Goal: Task Accomplishment & Management: Manage account settings

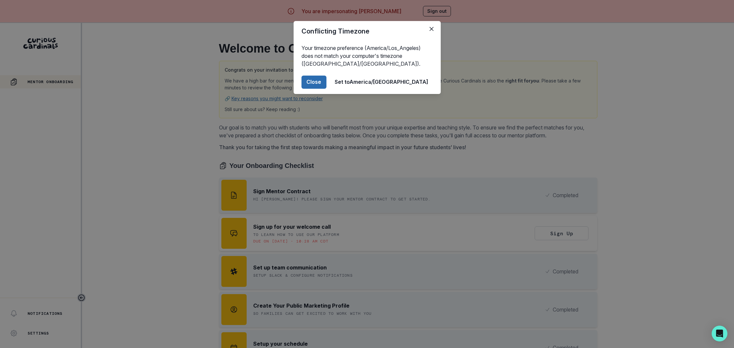
click at [326, 80] on button "Close" at bounding box center [313, 82] width 25 height 13
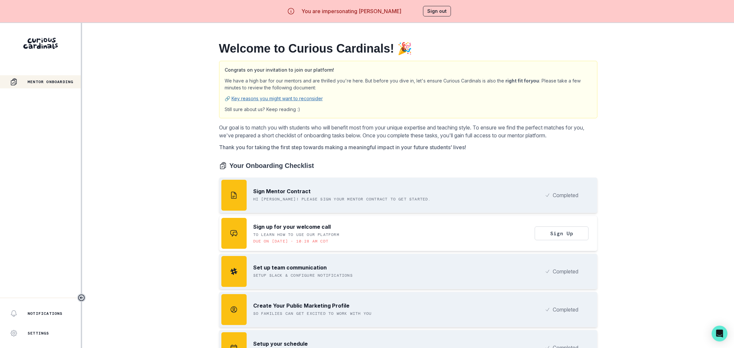
click at [436, 9] on button "Sign out" at bounding box center [437, 11] width 28 height 11
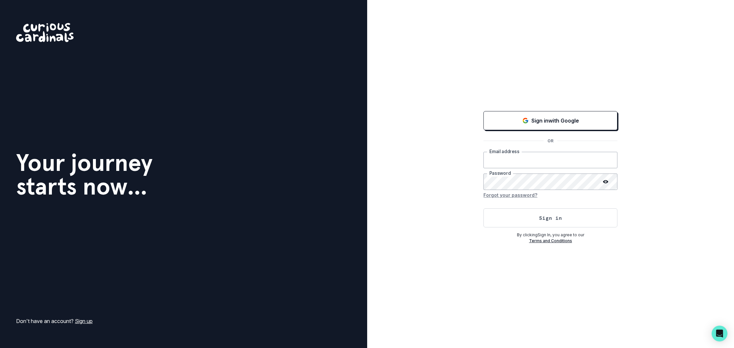
type input "[EMAIL_ADDRESS][DOMAIN_NAME]"
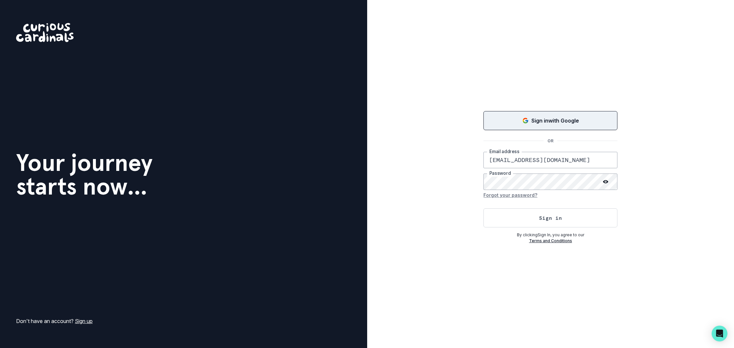
click at [543, 121] on p "Sign in with Google" at bounding box center [555, 121] width 48 height 8
